Goal: Find contact information: Find contact information

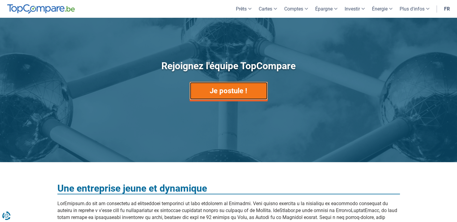
click at [219, 95] on link "Je postule !" at bounding box center [228, 91] width 78 height 18
click at [220, 87] on link "Je postule !" at bounding box center [228, 91] width 78 height 18
click at [228, 88] on link "Je postule !" at bounding box center [228, 91] width 78 height 18
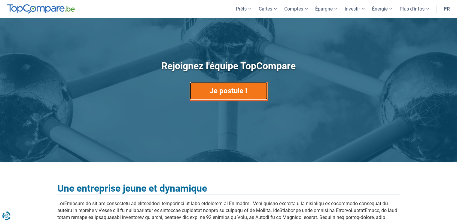
click at [228, 88] on link "Je postule !" at bounding box center [228, 91] width 78 height 18
click at [240, 86] on link "Je postule !" at bounding box center [228, 91] width 78 height 18
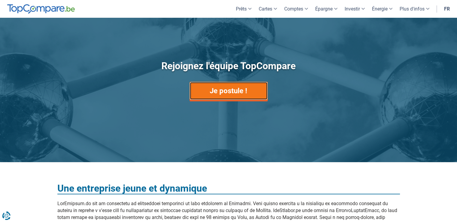
click at [240, 86] on link "Je postule !" at bounding box center [228, 91] width 78 height 18
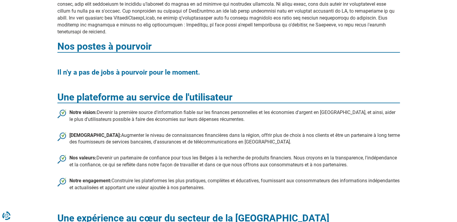
scroll to position [241, 0]
